Goal: Book appointment/travel/reservation

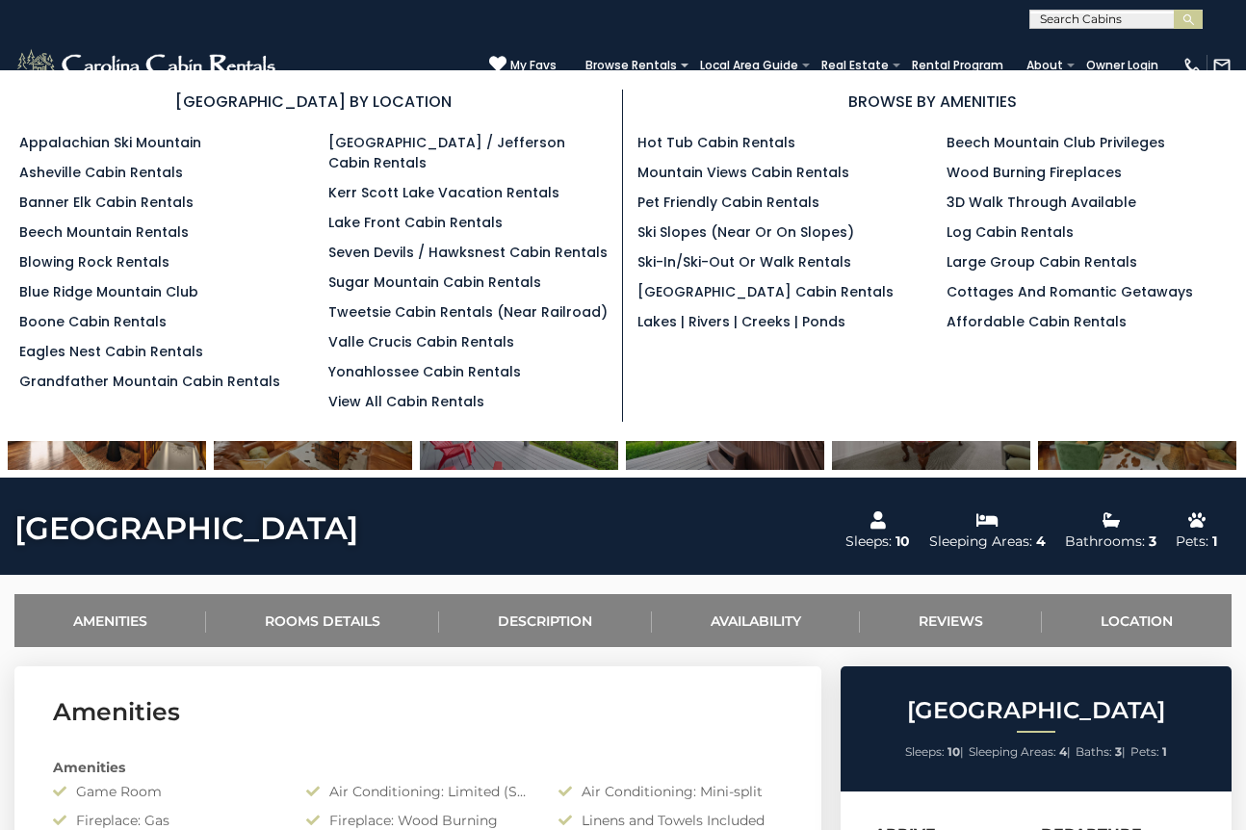
scroll to position [278, 0]
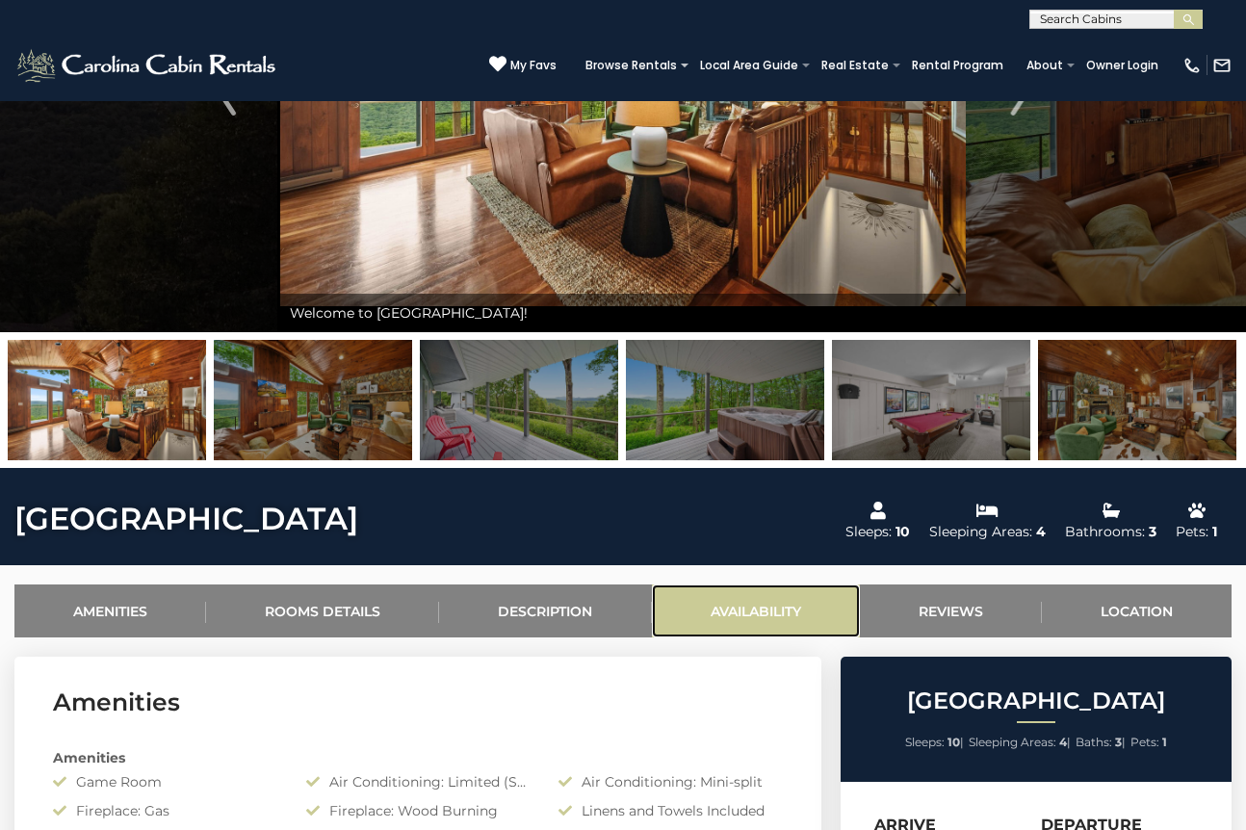
click at [732, 608] on link "Availability" at bounding box center [756, 610] width 208 height 53
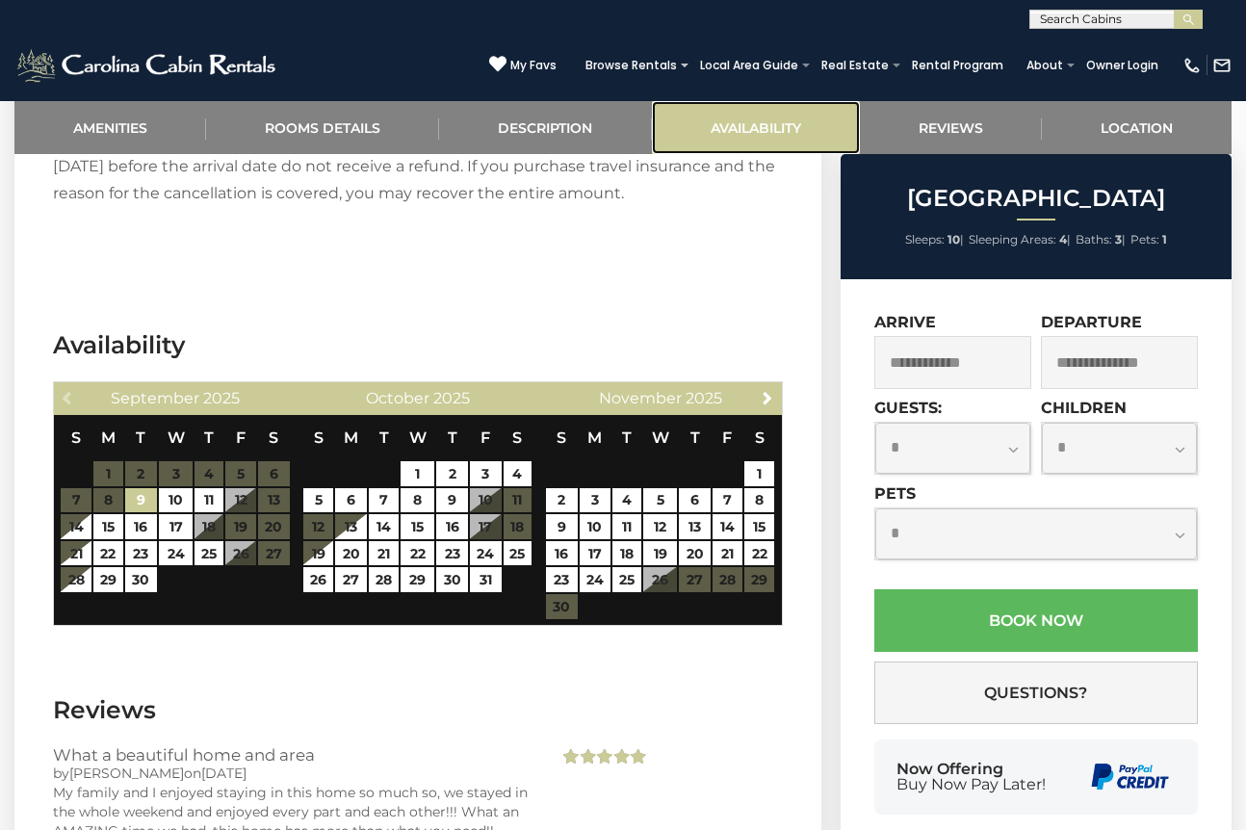
scroll to position [2940, 0]
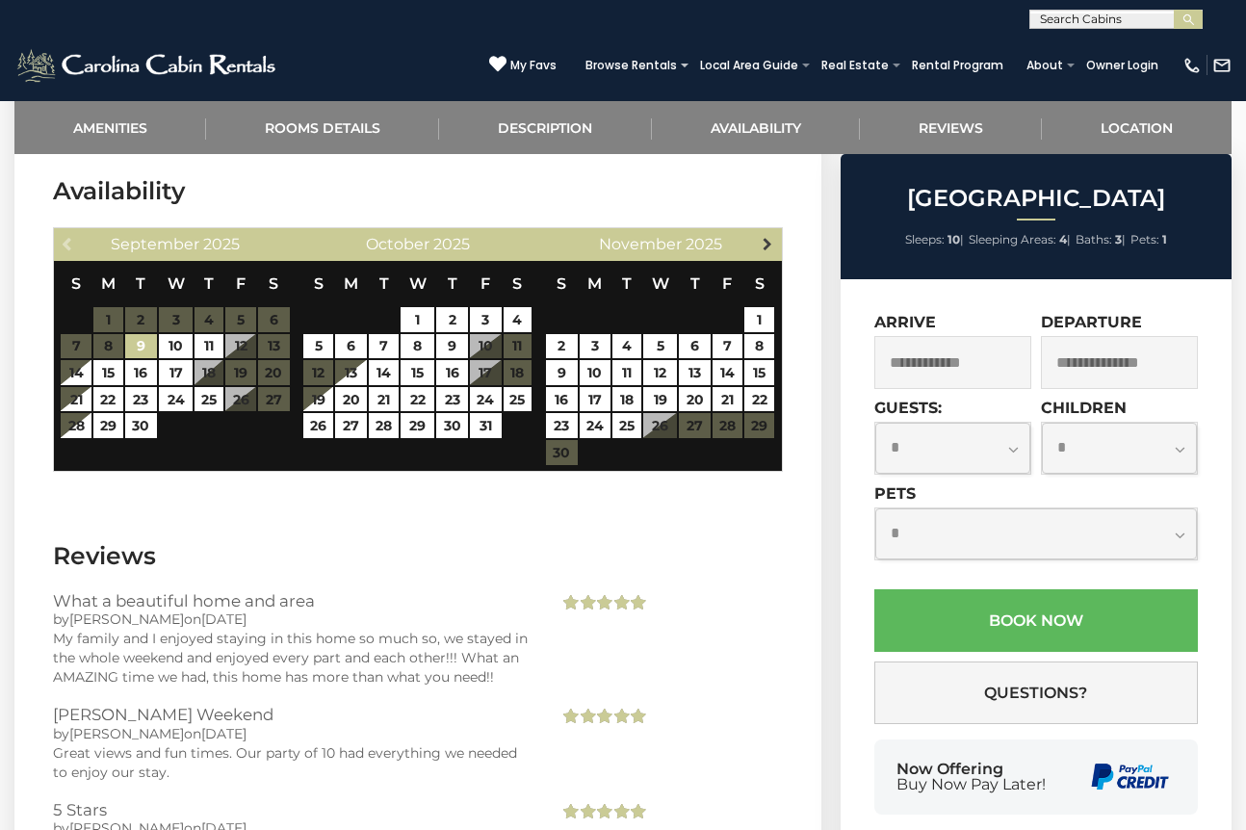
click at [768, 241] on span "Next" at bounding box center [766, 243] width 15 height 15
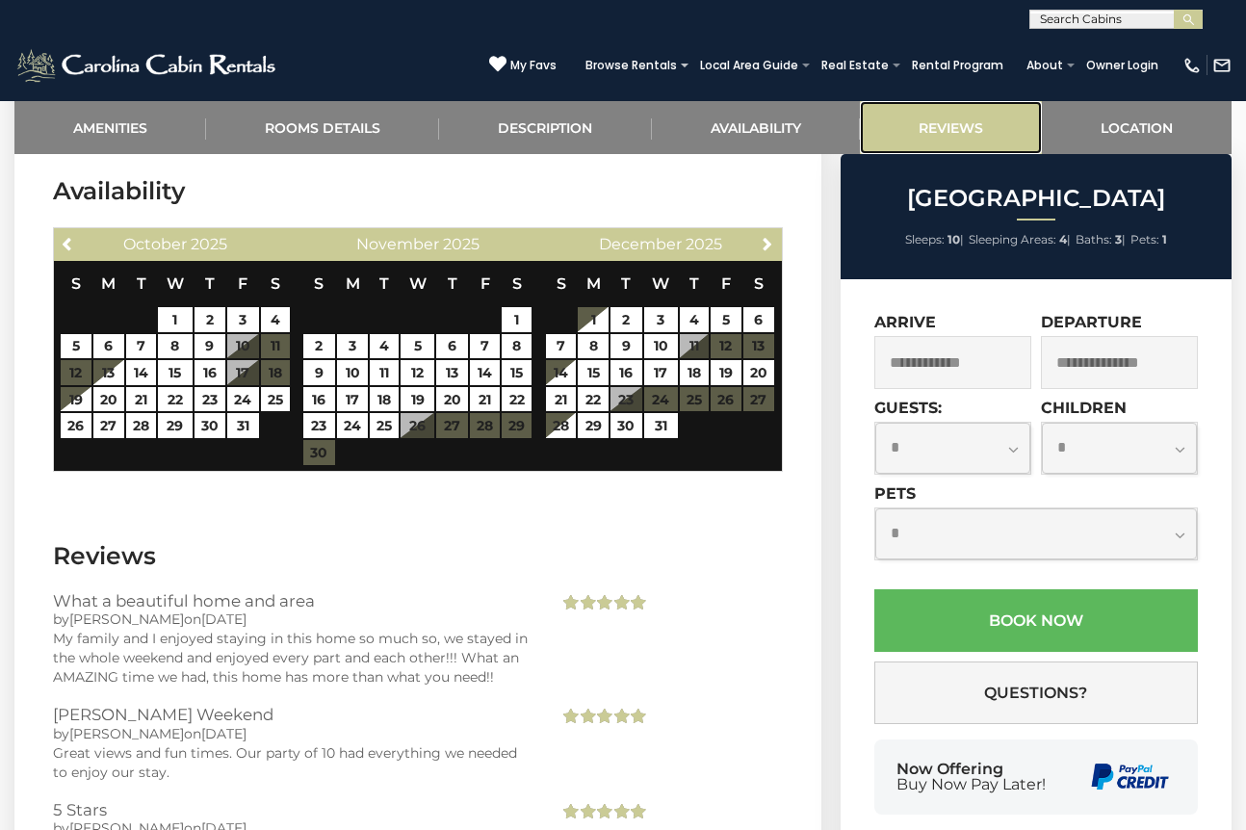
click at [964, 133] on link "Reviews" at bounding box center [951, 127] width 182 height 53
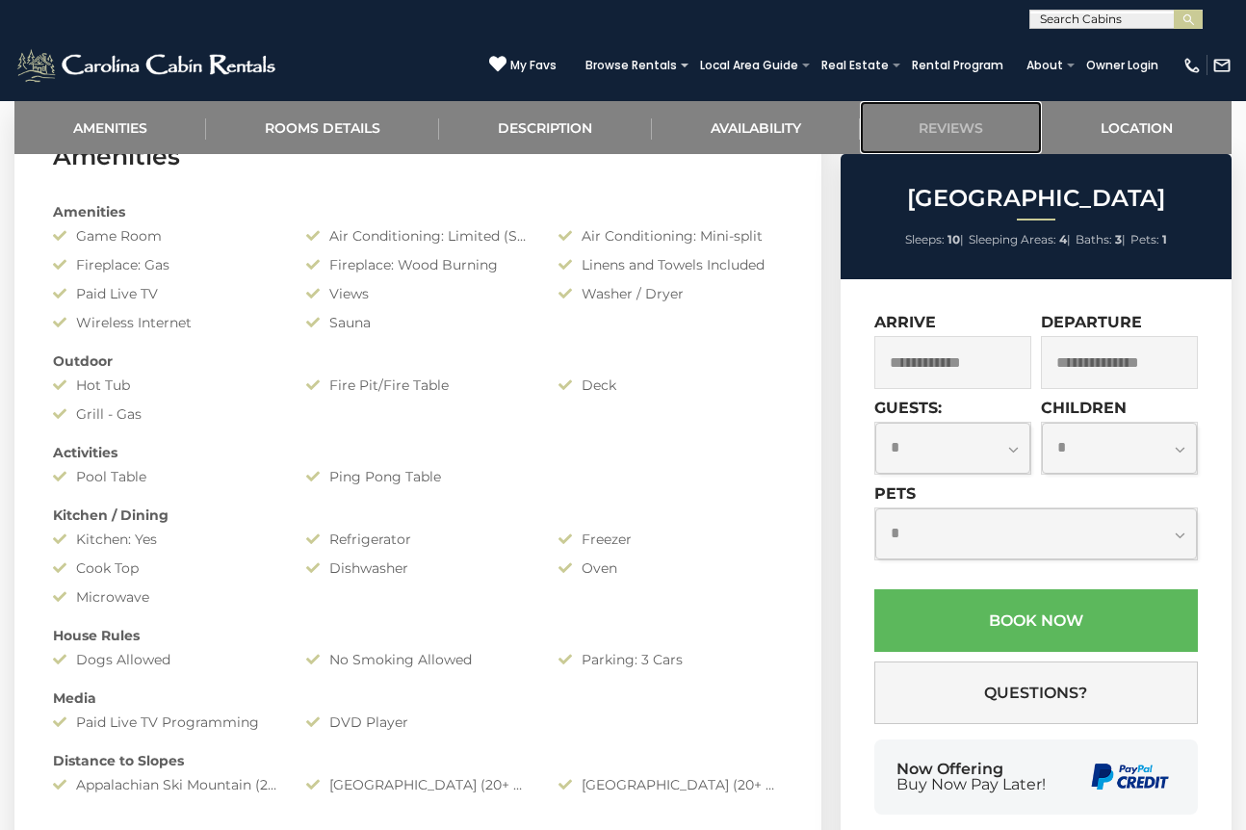
scroll to position [0, 0]
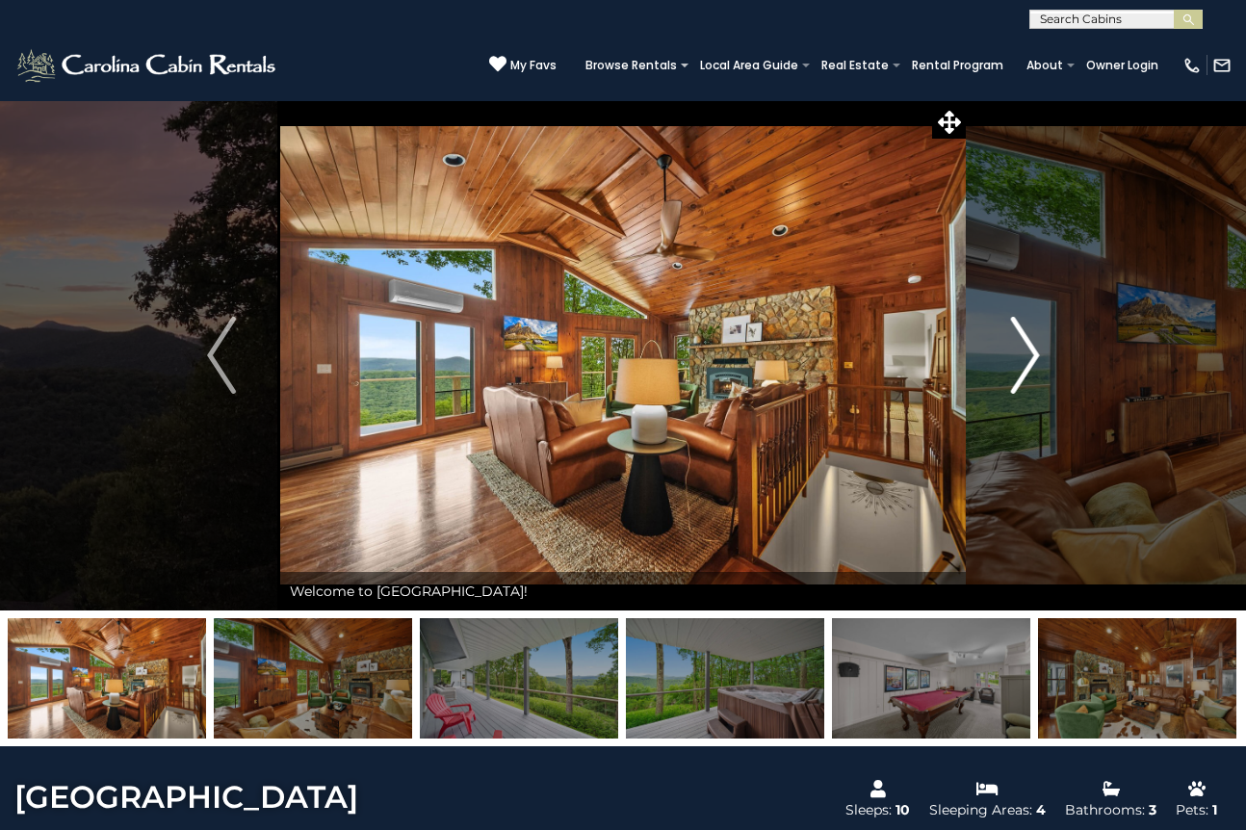
click at [1029, 353] on img "Next" at bounding box center [1024, 355] width 29 height 77
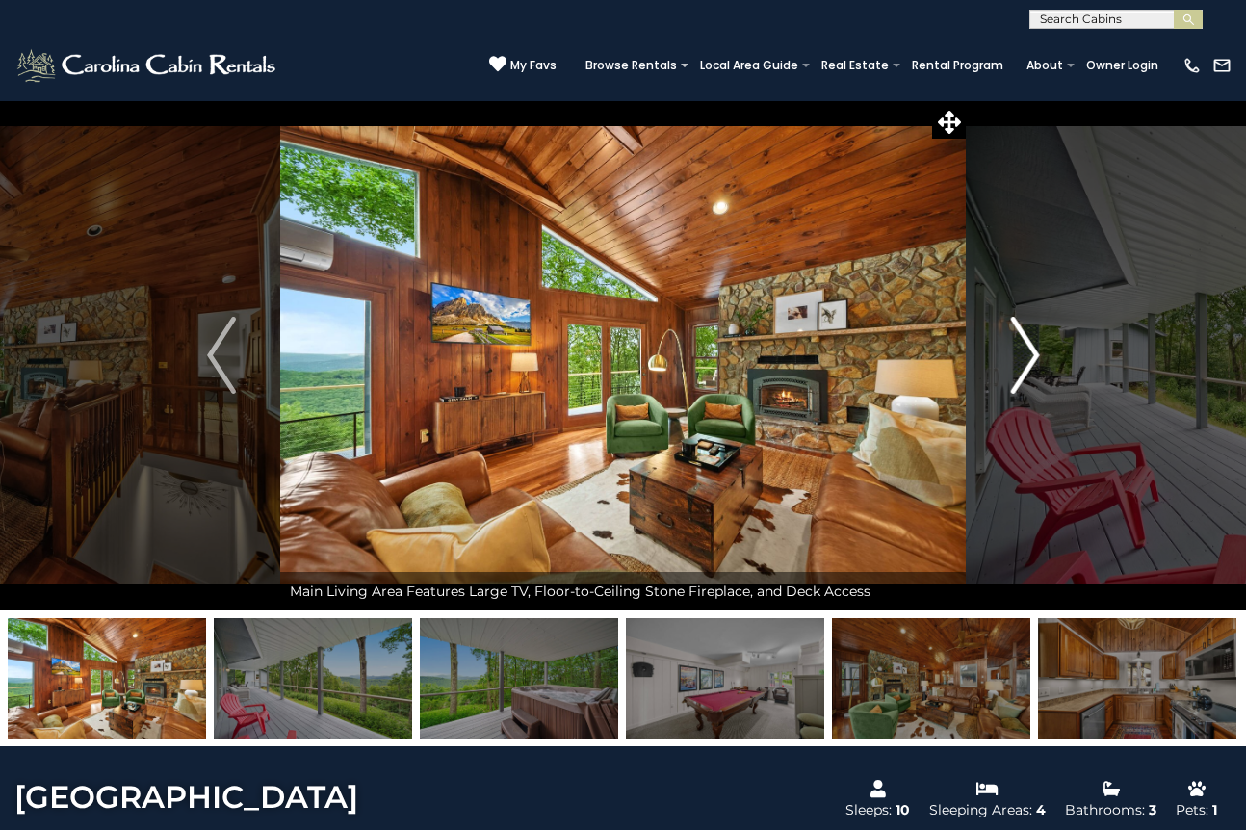
click at [1030, 353] on img "Next" at bounding box center [1024, 355] width 29 height 77
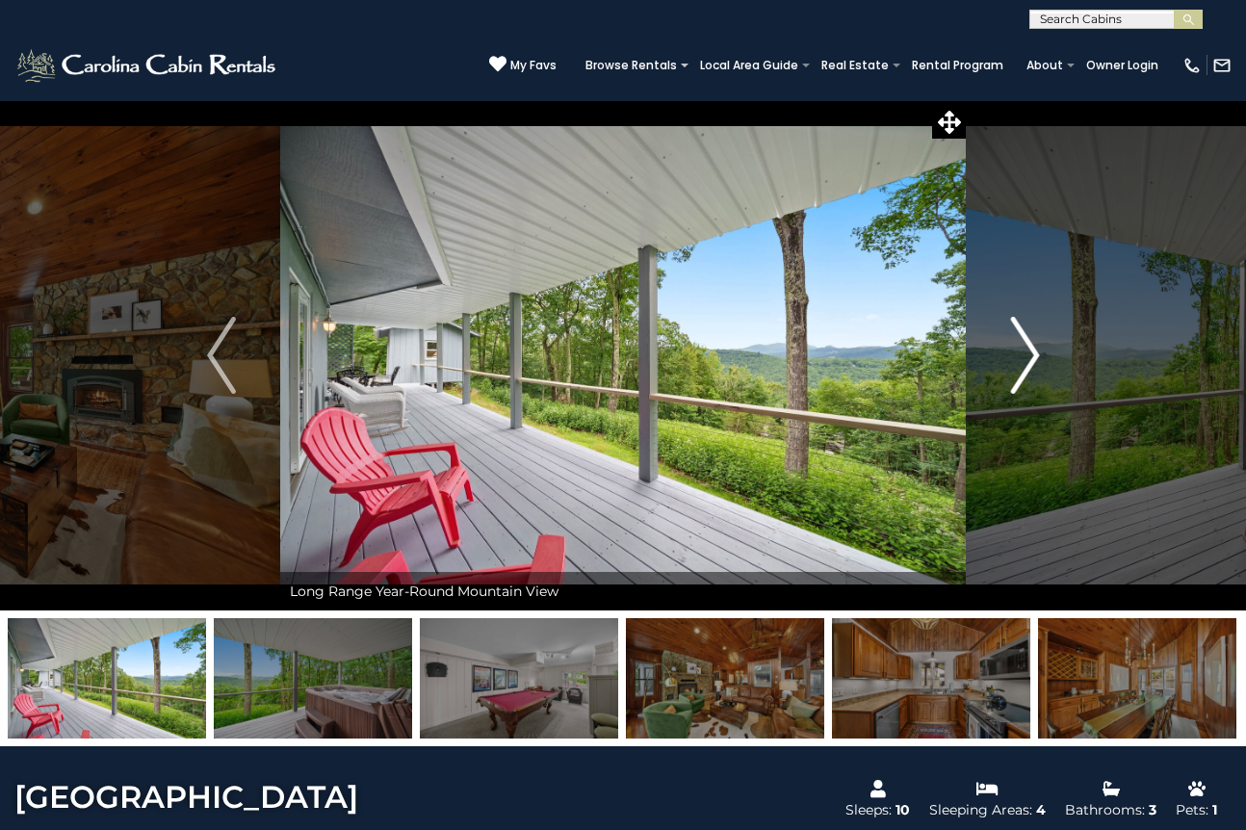
click at [1030, 353] on img "Next" at bounding box center [1024, 355] width 29 height 77
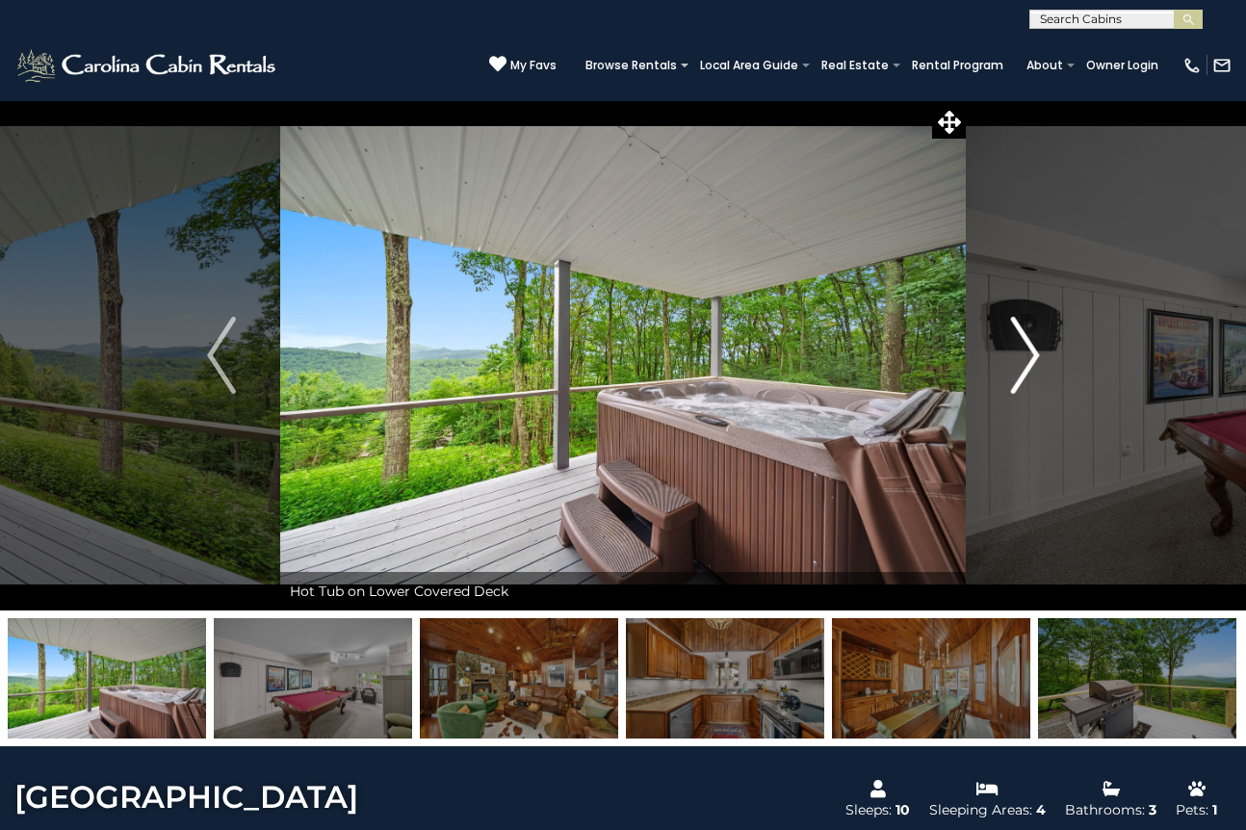
click at [1030, 353] on img "Next" at bounding box center [1024, 355] width 29 height 77
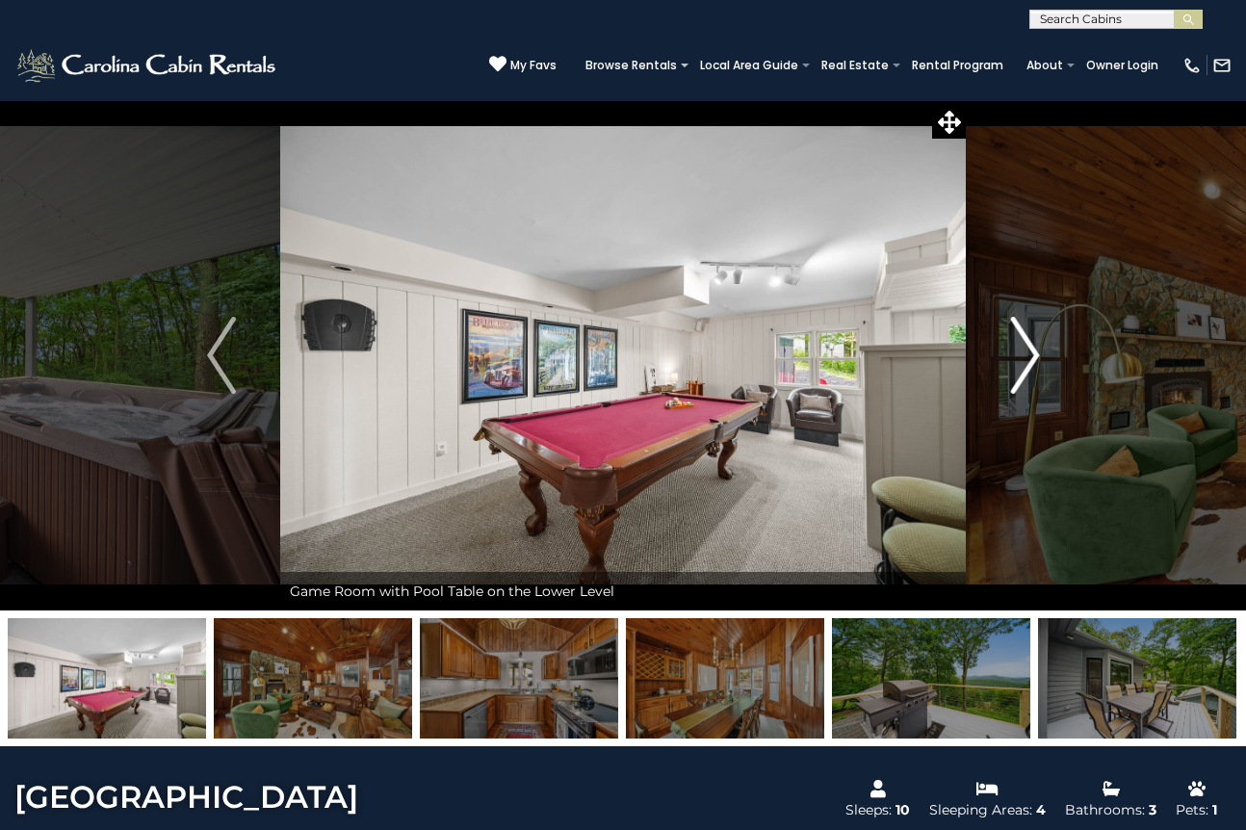
click at [1030, 353] on img "Next" at bounding box center [1024, 355] width 29 height 77
